Goal: Information Seeking & Learning: Learn about a topic

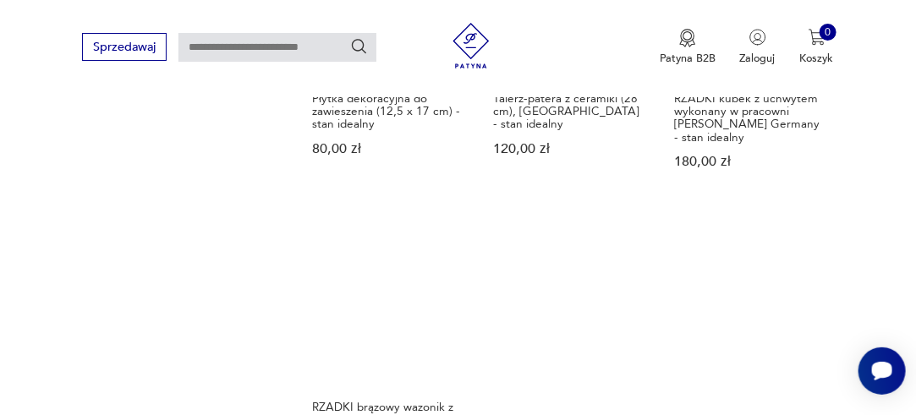
scroll to position [2198, 0]
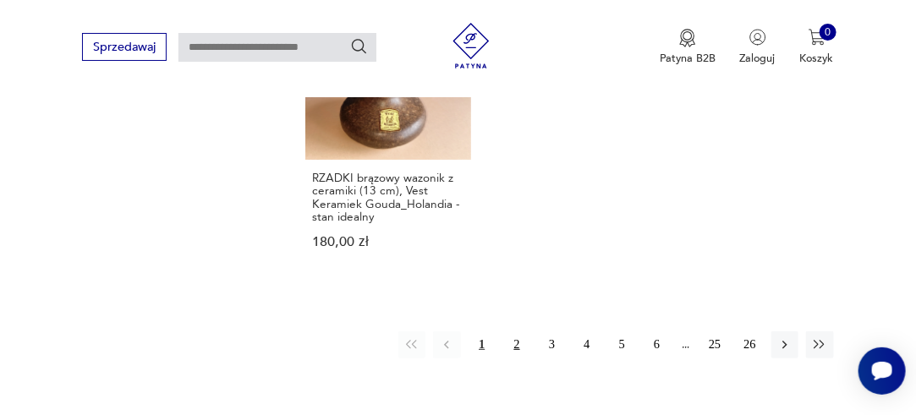
click at [520, 331] on button "2" at bounding box center [516, 344] width 27 height 27
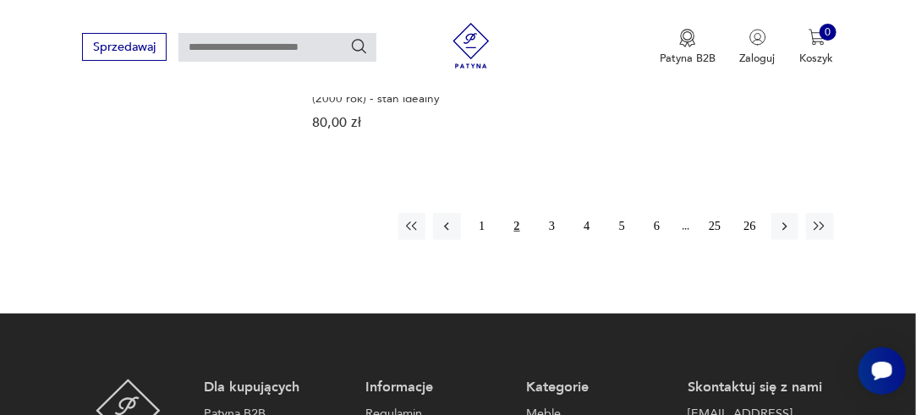
scroll to position [2329, 0]
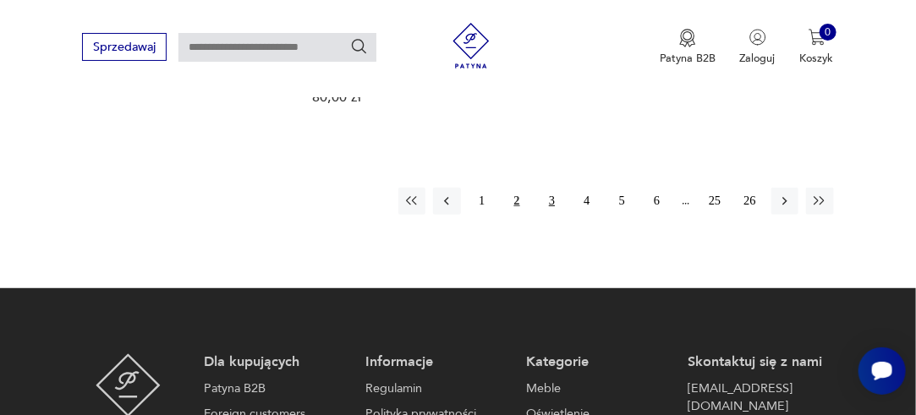
click at [553, 188] on button "3" at bounding box center [551, 201] width 27 height 27
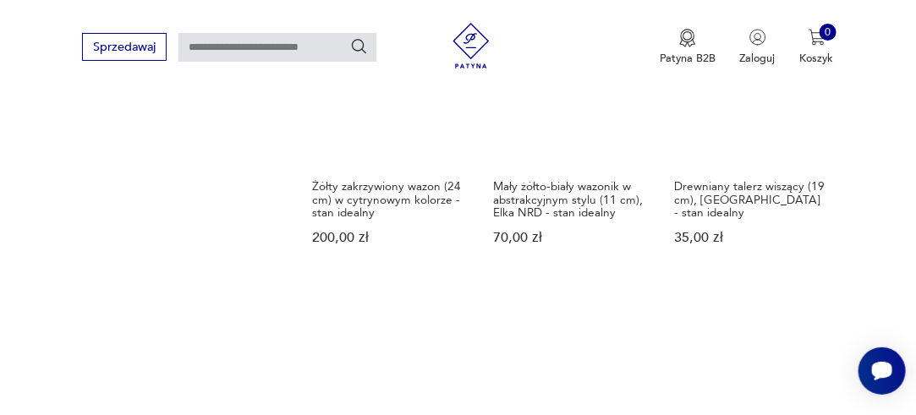
scroll to position [2244, 0]
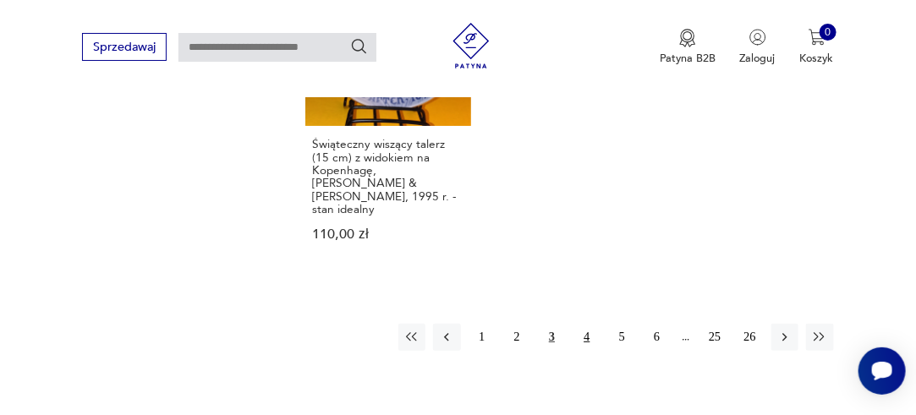
click at [582, 324] on button "4" at bounding box center [586, 337] width 27 height 27
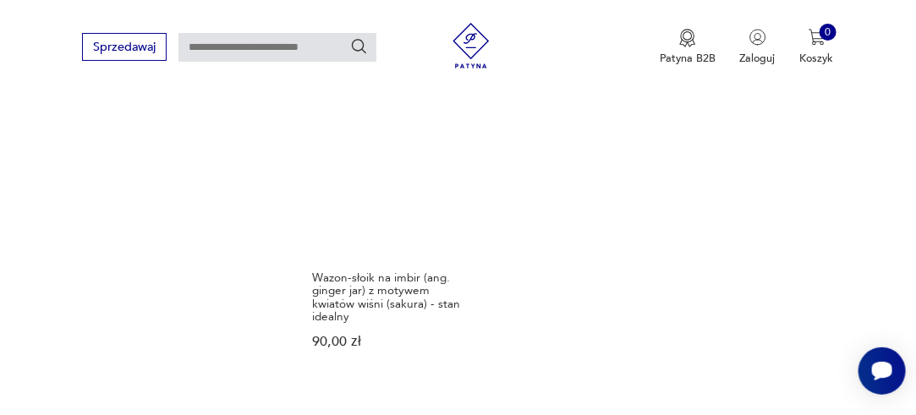
scroll to position [2160, 0]
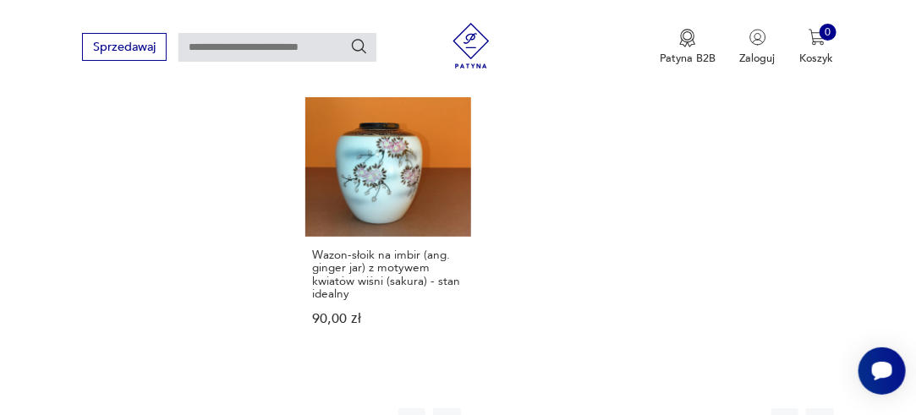
click at [620, 408] on button "5" at bounding box center [621, 421] width 27 height 27
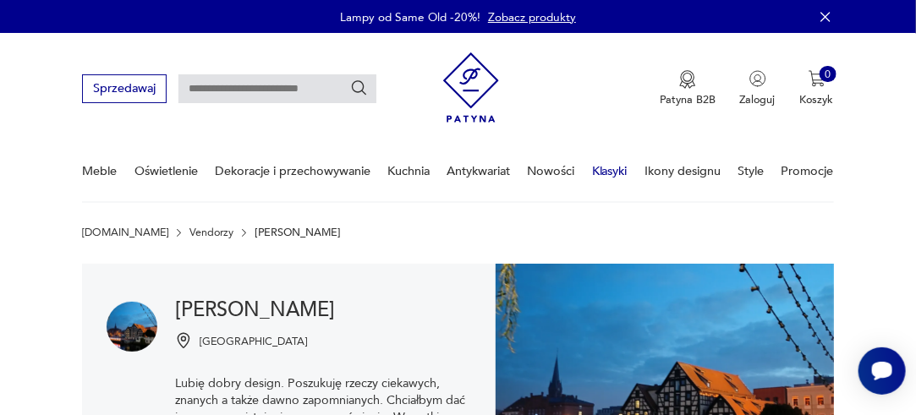
click at [612, 170] on link "Klasyki" at bounding box center [610, 171] width 36 height 58
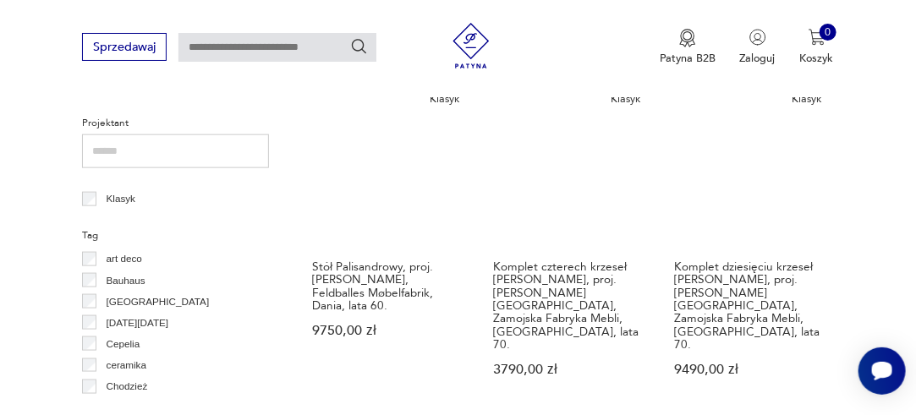
scroll to position [646, 0]
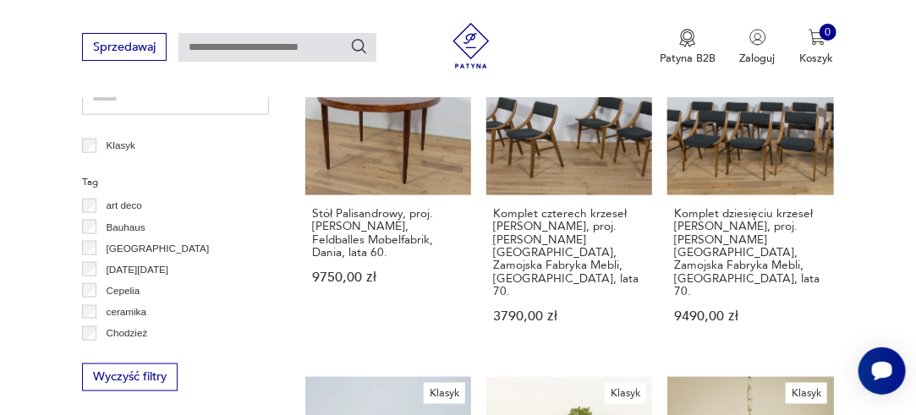
click at [137, 311] on p "ceramika" at bounding box center [127, 311] width 40 height 17
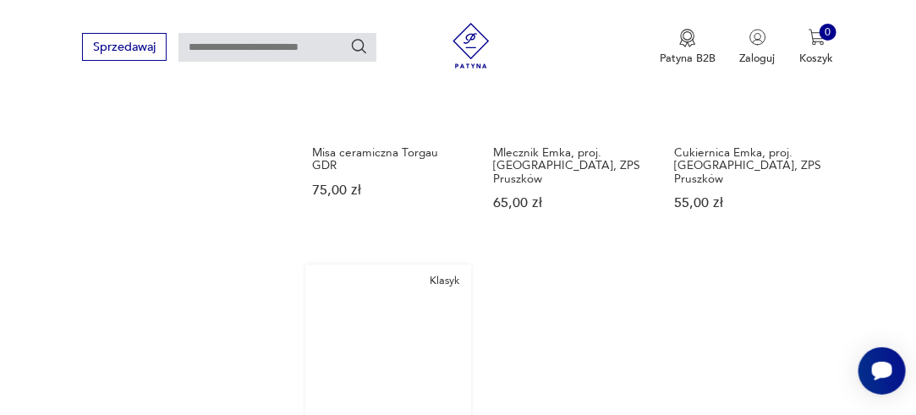
scroll to position [1820, 0]
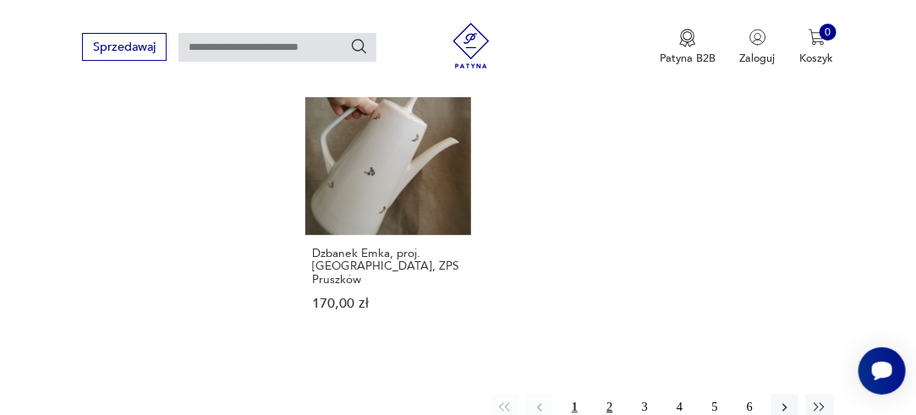
click at [605, 394] on button "2" at bounding box center [609, 407] width 27 height 27
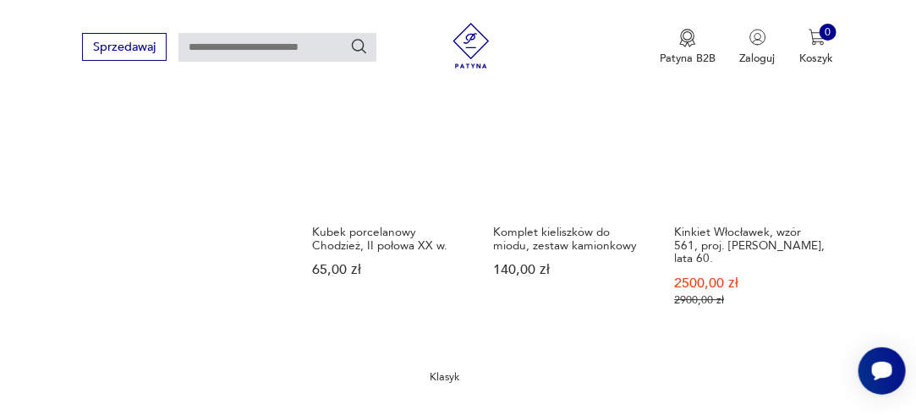
scroll to position [1905, 0]
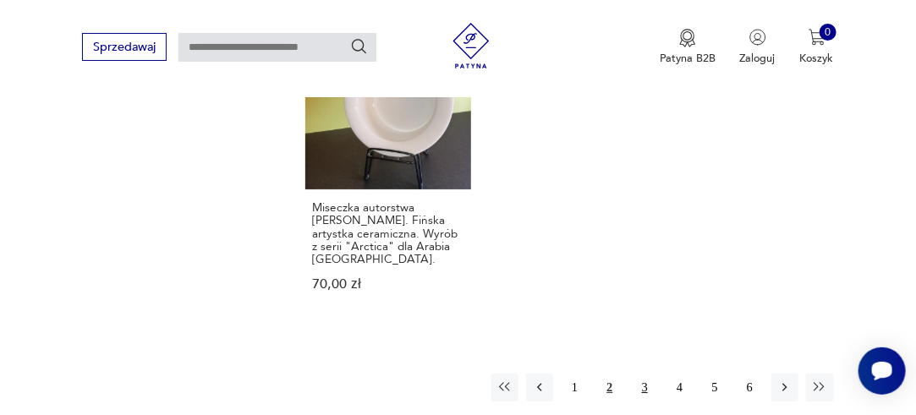
click at [648, 374] on button "3" at bounding box center [644, 387] width 27 height 27
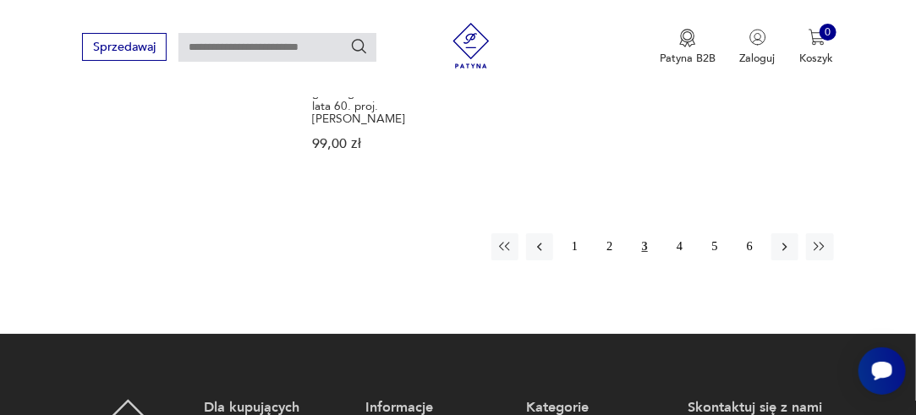
scroll to position [1836, 0]
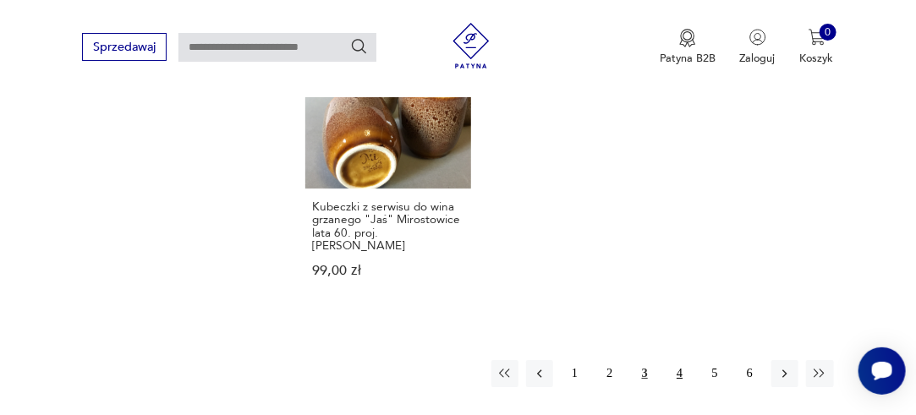
click at [681, 360] on button "4" at bounding box center [679, 373] width 27 height 27
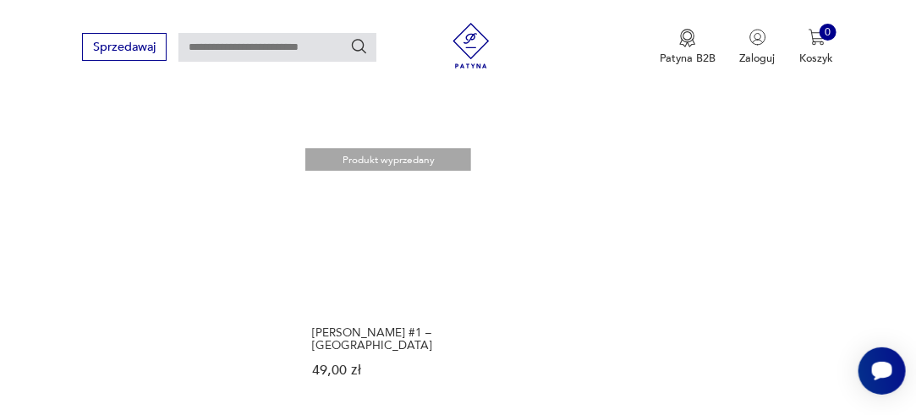
scroll to position [1905, 0]
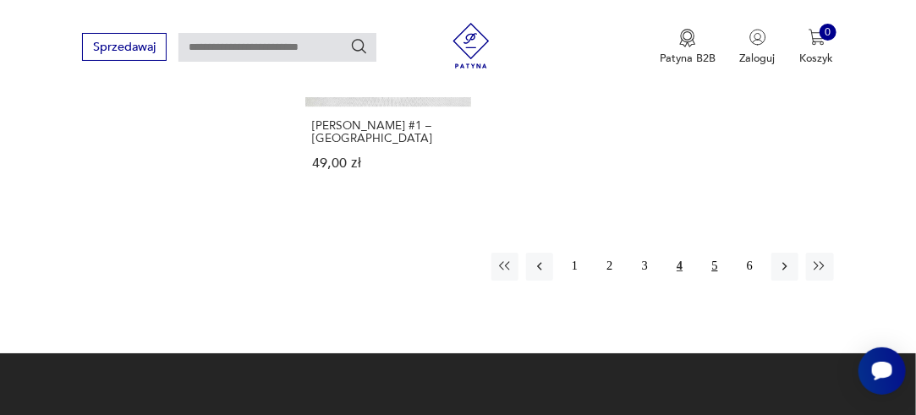
click at [717, 253] on button "5" at bounding box center [714, 266] width 27 height 27
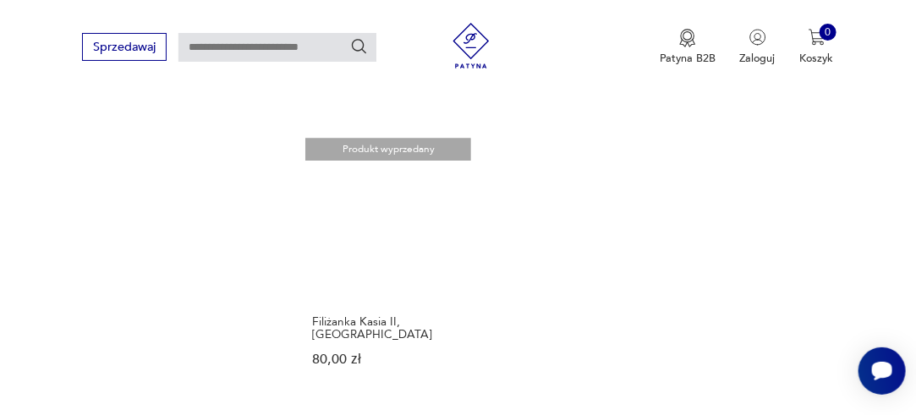
scroll to position [1905, 0]
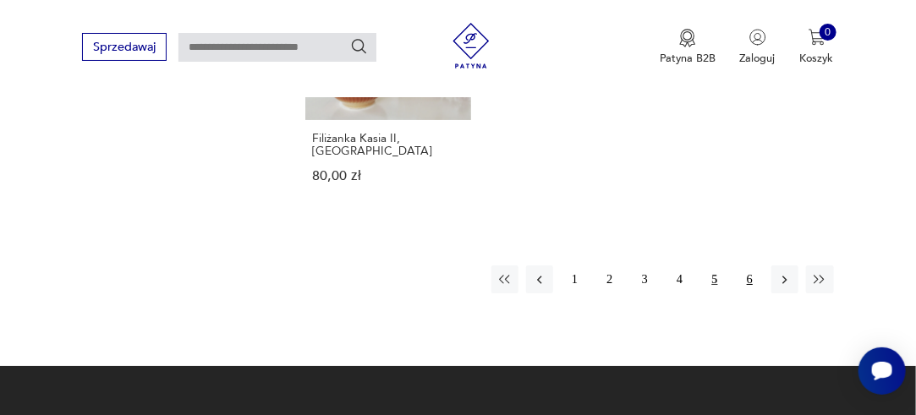
click at [751, 265] on button "6" at bounding box center [748, 278] width 27 height 27
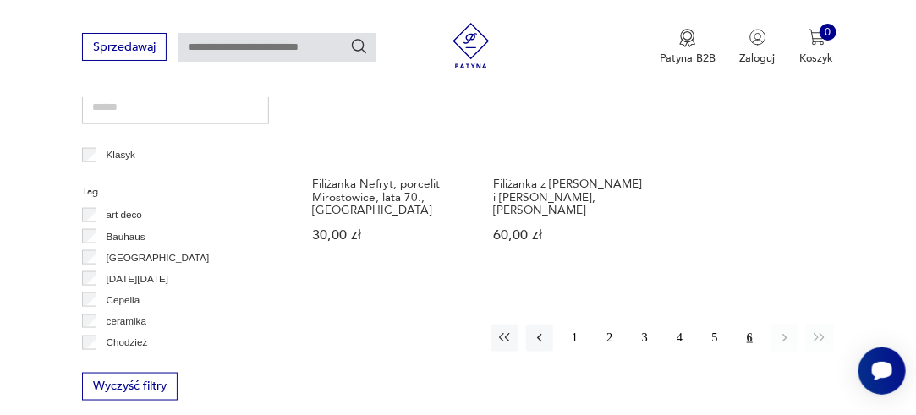
scroll to position [975, 0]
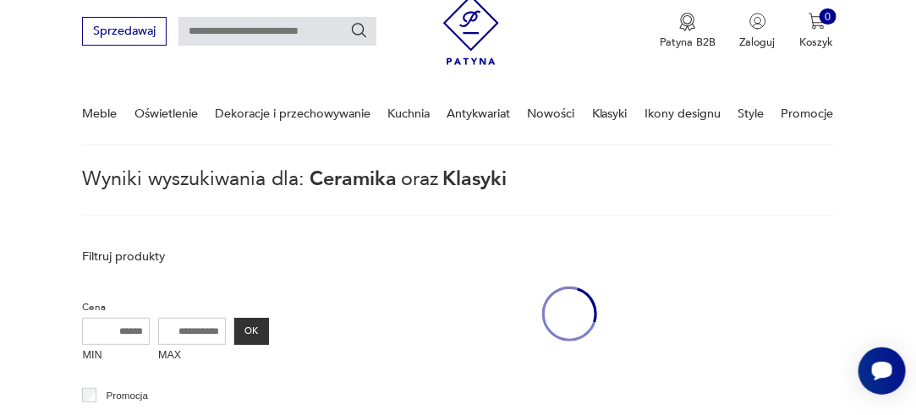
scroll to position [45, 0]
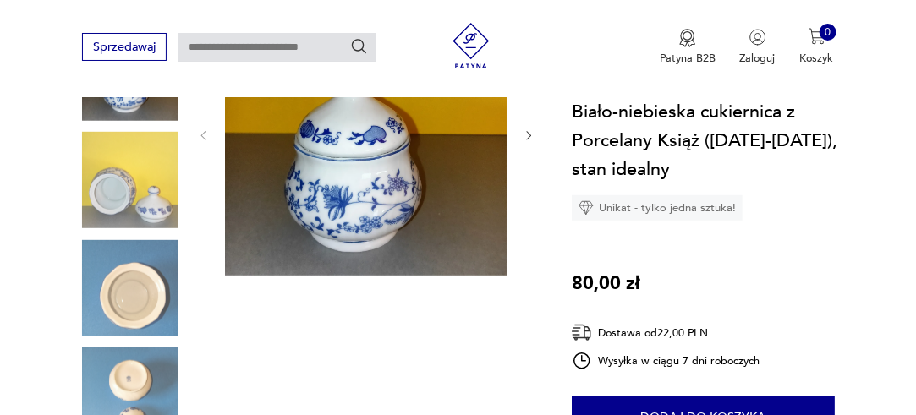
scroll to position [169, 0]
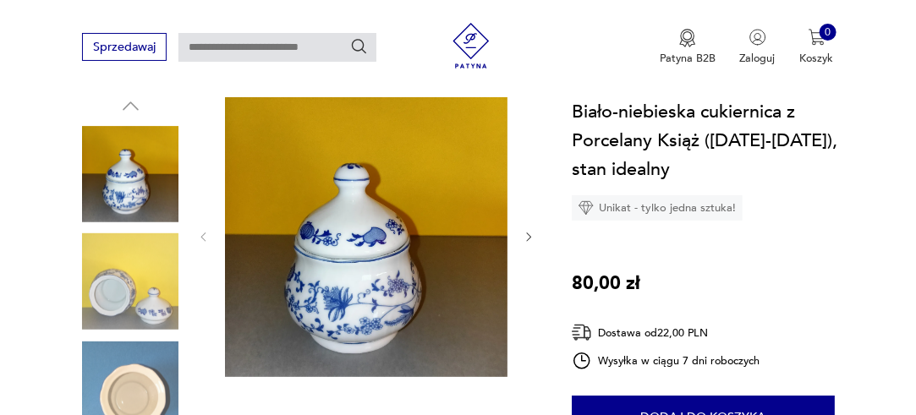
click at [528, 232] on icon "button" at bounding box center [528, 237] width 13 height 13
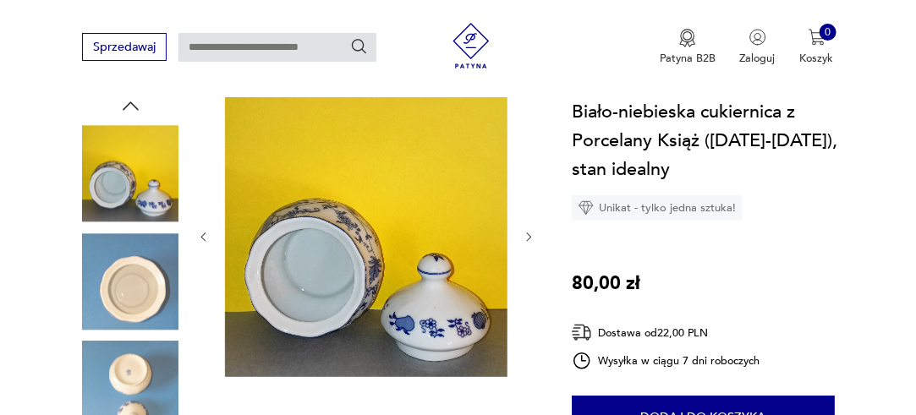
click at [528, 232] on icon "button" at bounding box center [529, 236] width 5 height 8
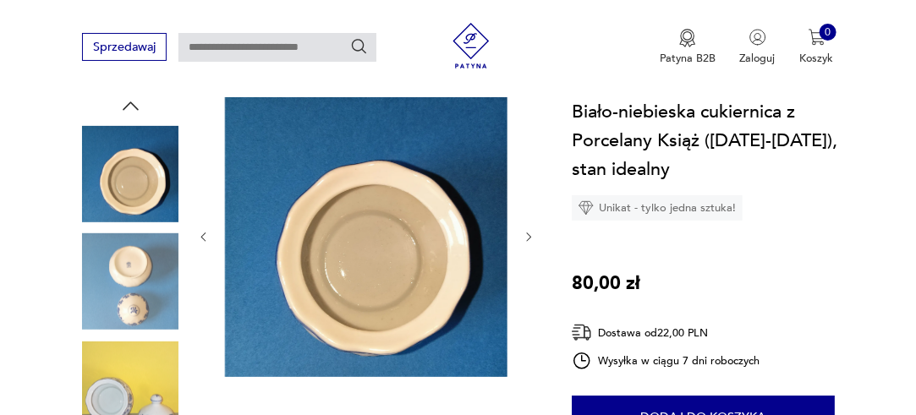
click at [528, 232] on icon "button" at bounding box center [529, 236] width 5 height 8
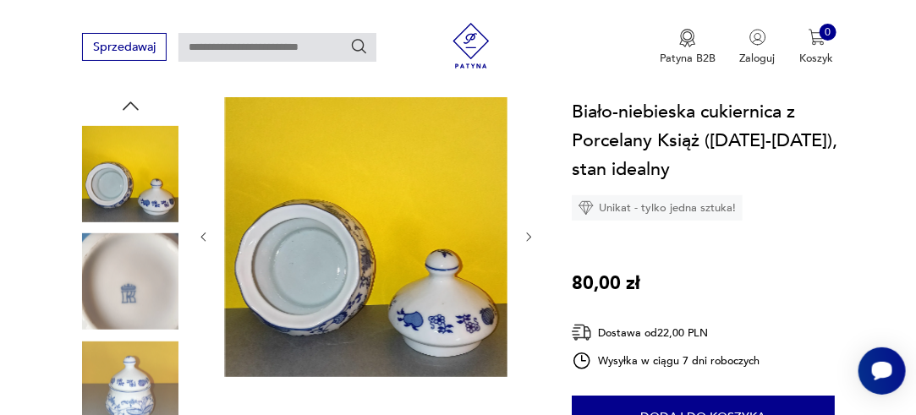
click at [528, 232] on icon "button" at bounding box center [529, 236] width 5 height 8
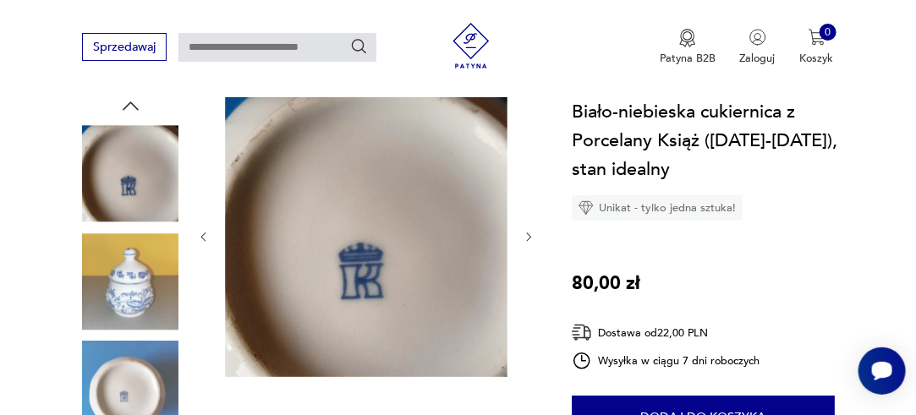
click at [528, 232] on icon "button" at bounding box center [529, 236] width 5 height 8
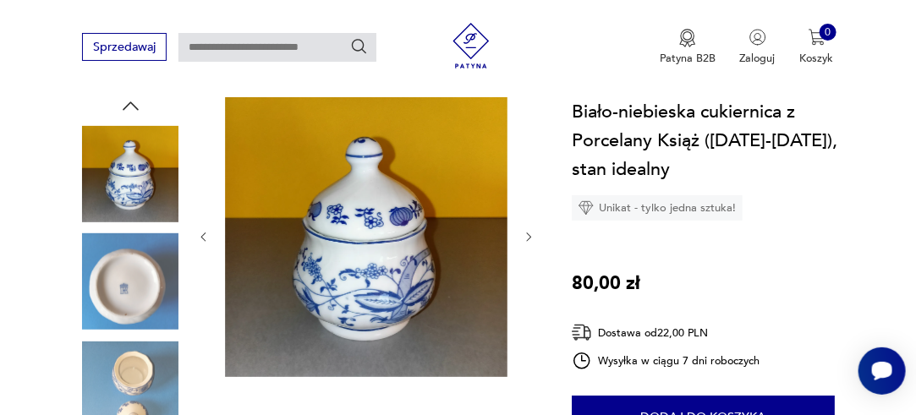
click at [528, 232] on icon "button" at bounding box center [529, 236] width 5 height 8
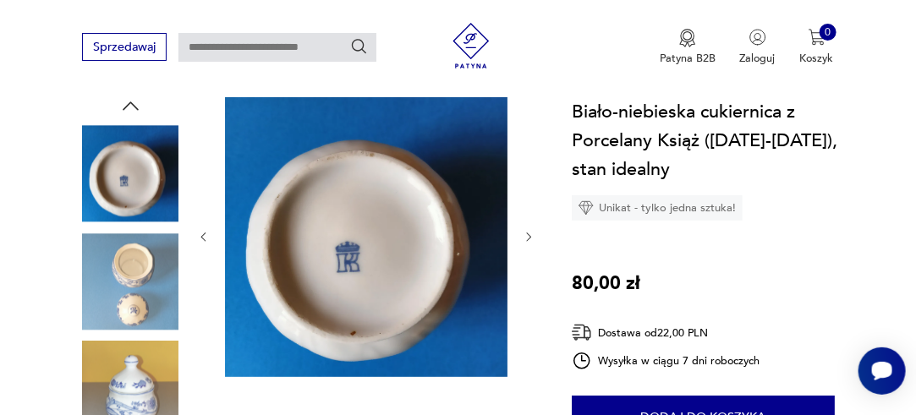
click at [528, 232] on icon "button" at bounding box center [529, 236] width 5 height 8
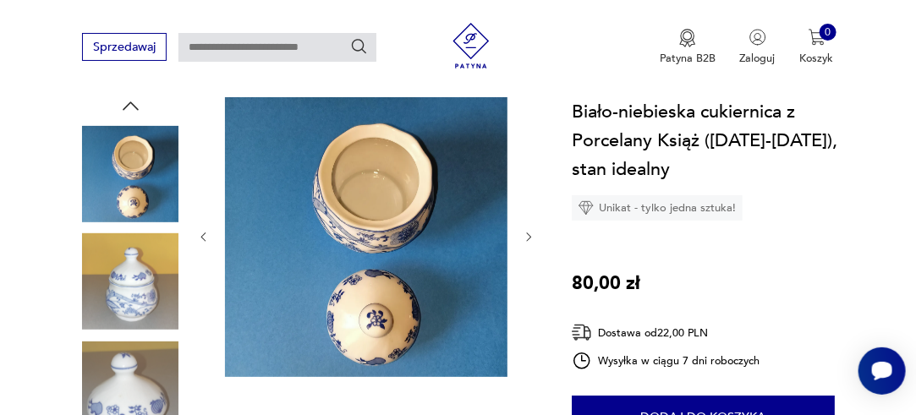
click at [528, 232] on icon "button" at bounding box center [529, 236] width 5 height 8
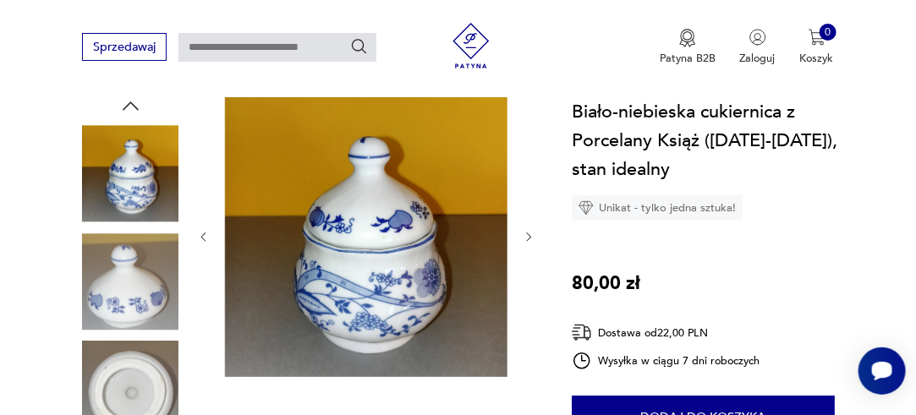
click at [528, 232] on icon "button" at bounding box center [529, 236] width 5 height 8
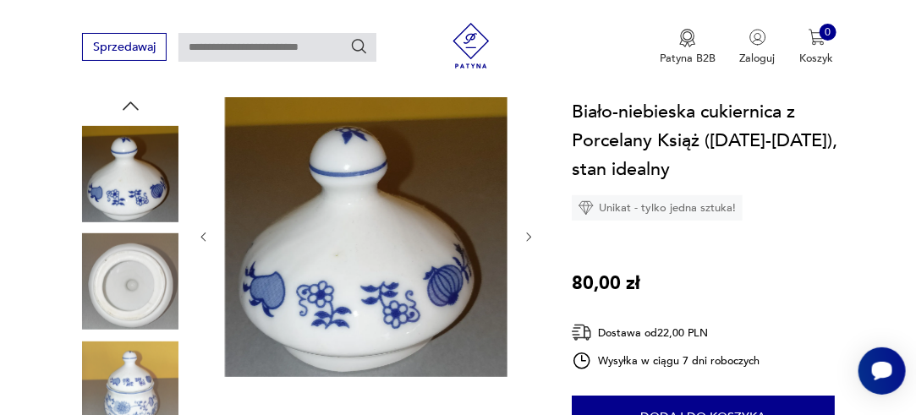
click at [528, 232] on icon "button" at bounding box center [529, 236] width 5 height 8
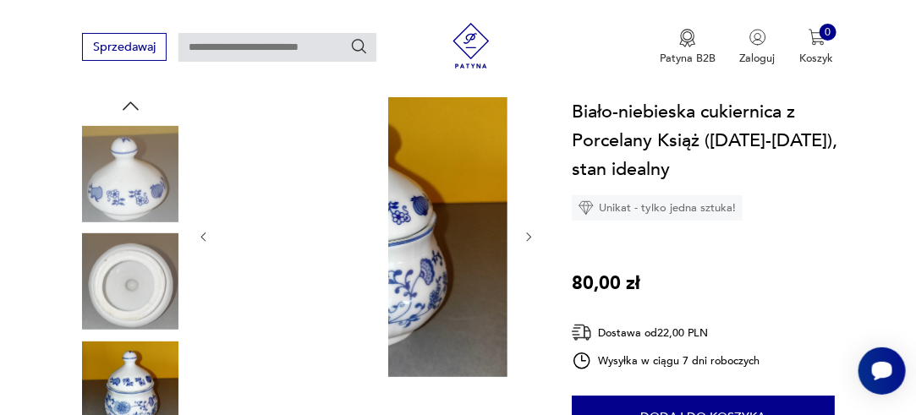
click at [528, 232] on icon "button" at bounding box center [529, 236] width 5 height 8
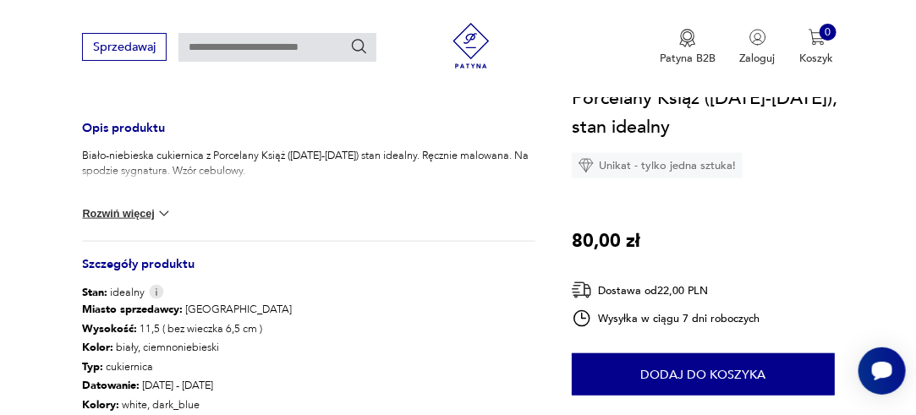
scroll to position [676, 0]
